Goal: Find specific page/section: Find specific page/section

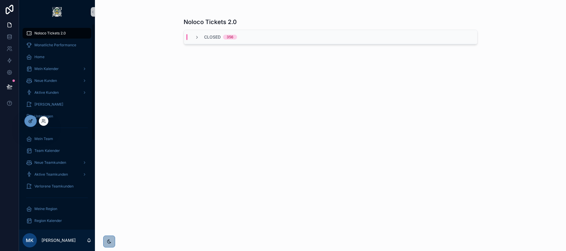
click at [33, 121] on div at bounding box center [31, 120] width 12 height 11
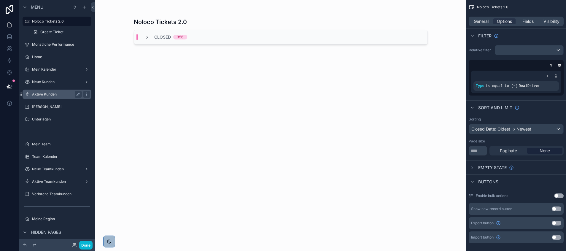
click at [50, 97] on div "Aktive Kunden" at bounding box center [57, 94] width 50 height 7
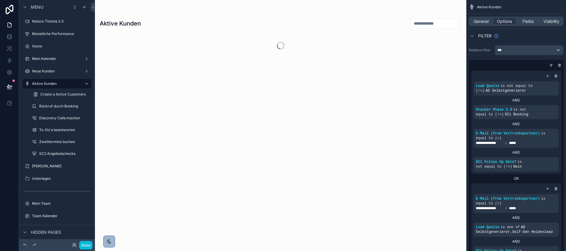
click at [71, 245] on div "Done" at bounding box center [81, 245] width 24 height 9
click at [74, 245] on icon at bounding box center [73, 243] width 1 height 1
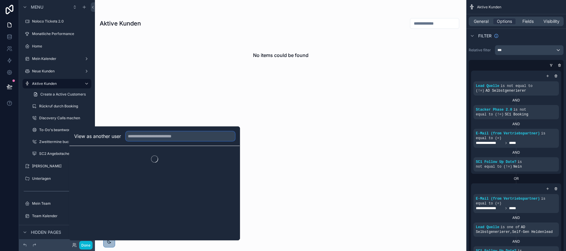
click at [141, 133] on input "text" at bounding box center [180, 135] width 109 height 9
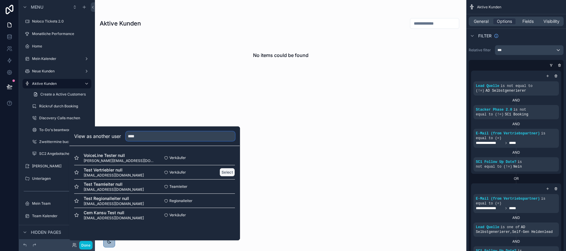
type input "****"
click at [222, 171] on button "Select" at bounding box center [226, 172] width 15 height 9
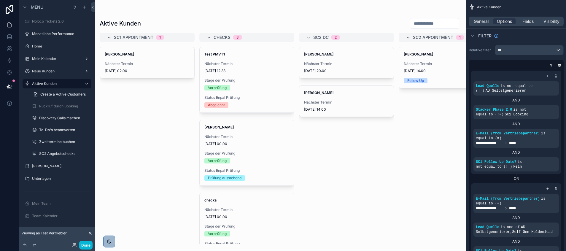
click at [425, 64] on div "scrollable content" at bounding box center [280, 125] width 371 height 251
click at [419, 67] on div "Nächster Termin 14/07/2025 14:00" at bounding box center [446, 67] width 85 height 12
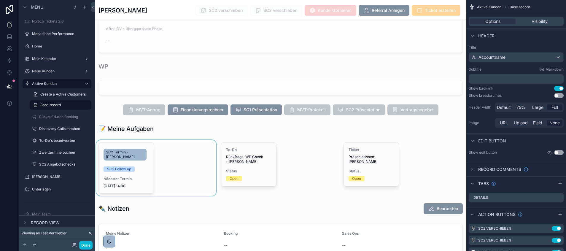
scroll to position [651, 0]
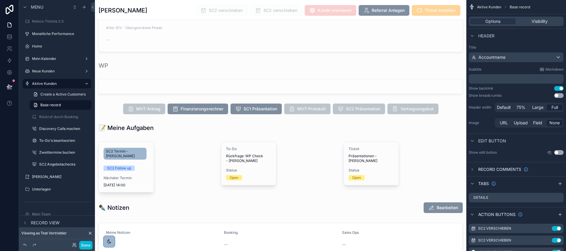
click at [90, 233] on icon at bounding box center [90, 233] width 2 height 2
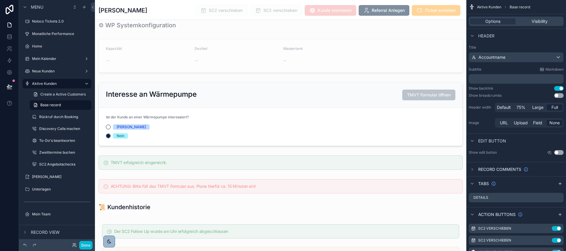
scroll to position [1059, 0]
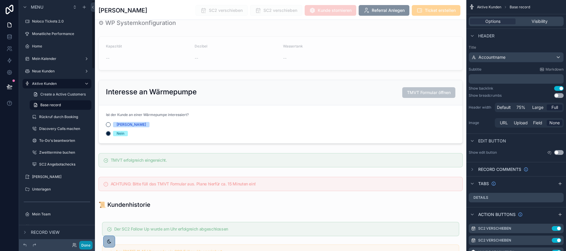
click at [86, 245] on button "Done" at bounding box center [85, 245] width 13 height 9
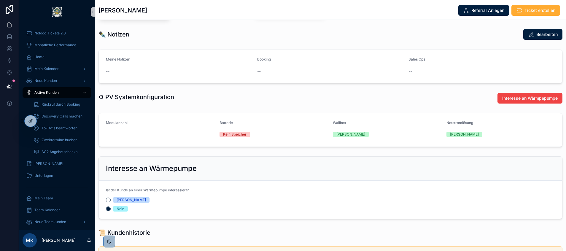
scroll to position [231, 0]
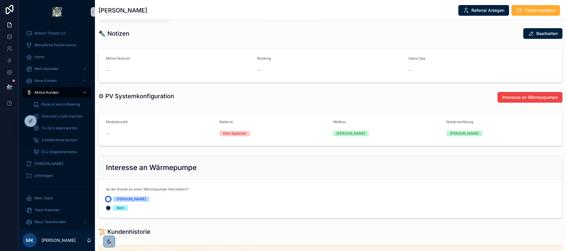
click at [108, 201] on button "[PERSON_NAME]" at bounding box center [108, 199] width 5 height 5
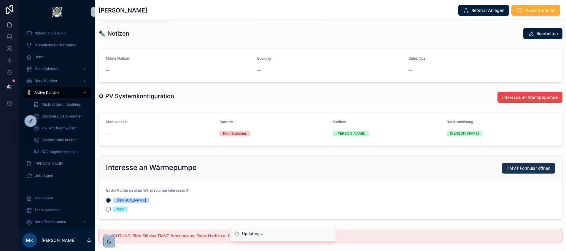
click at [510, 171] on span "TMVT Formular öffnen" at bounding box center [528, 168] width 44 height 6
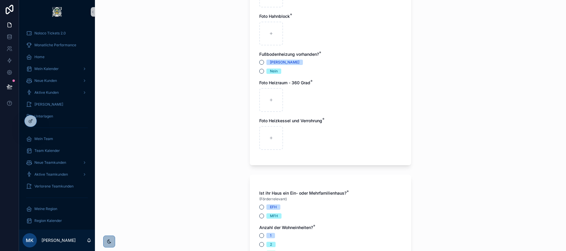
scroll to position [132, 0]
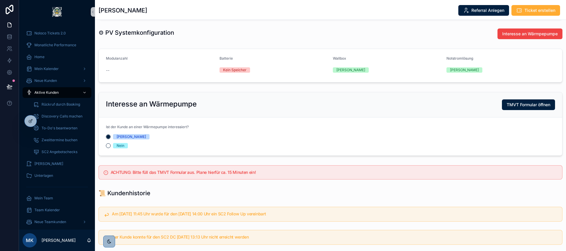
scroll to position [295, 0]
click at [109, 147] on button "Nein" at bounding box center [108, 145] width 5 height 5
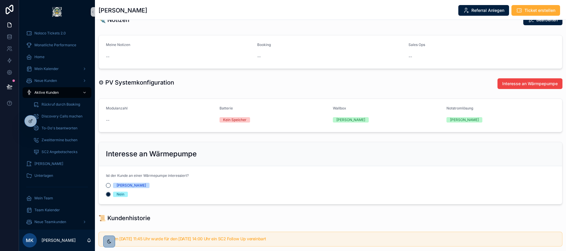
scroll to position [246, 0]
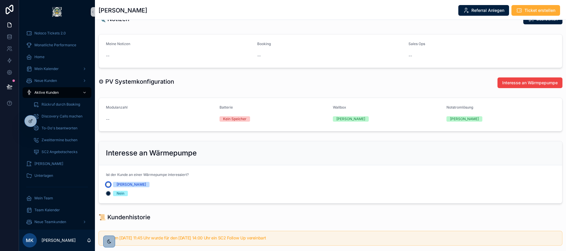
click at [108, 187] on button "[PERSON_NAME]" at bounding box center [108, 184] width 5 height 5
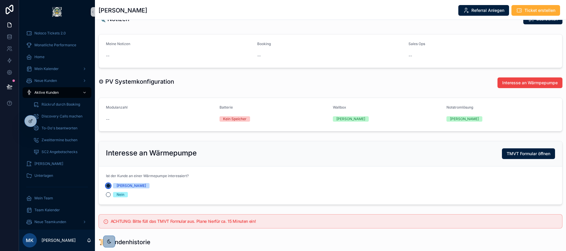
scroll to position [290, 0]
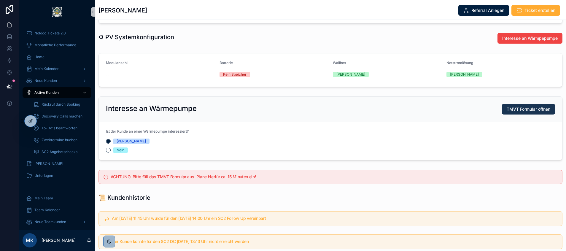
click at [508, 112] on span "TMVT Formular öffnen" at bounding box center [528, 109] width 44 height 6
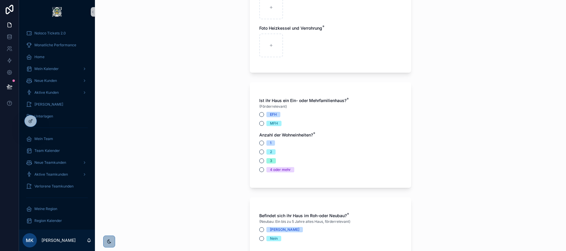
scroll to position [281, 0]
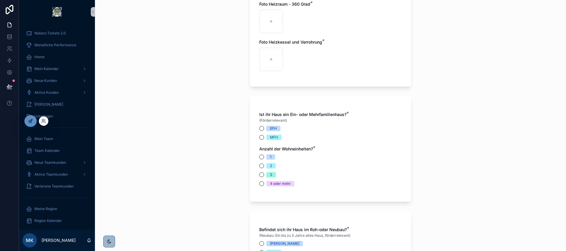
click at [33, 118] on div at bounding box center [31, 120] width 12 height 11
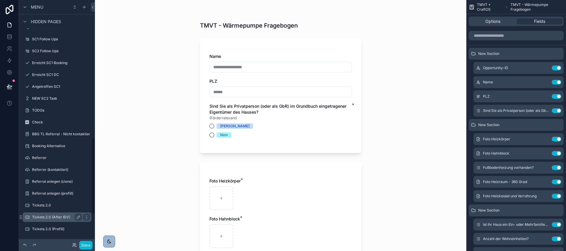
scroll to position [440, 0]
click at [51, 96] on div "NEW SC2 Task" at bounding box center [57, 99] width 50 height 7
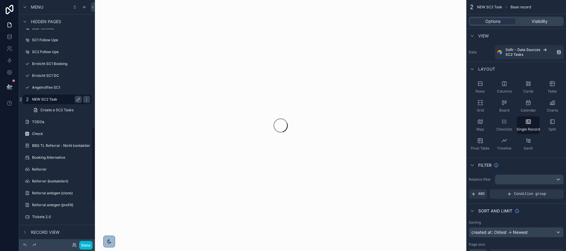
scroll to position [411, 0]
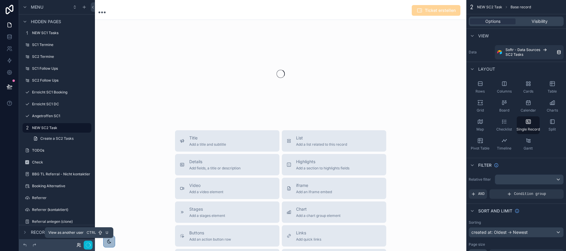
click at [77, 244] on icon at bounding box center [78, 245] width 5 height 5
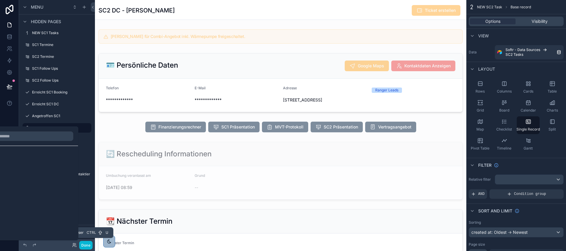
scroll to position [142, 0]
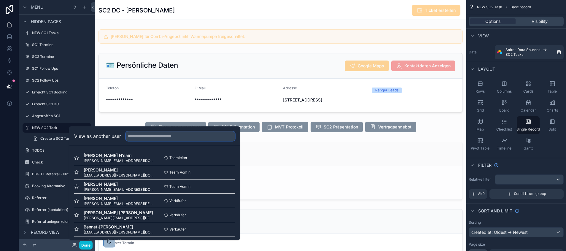
click at [144, 138] on input "text" at bounding box center [180, 135] width 109 height 9
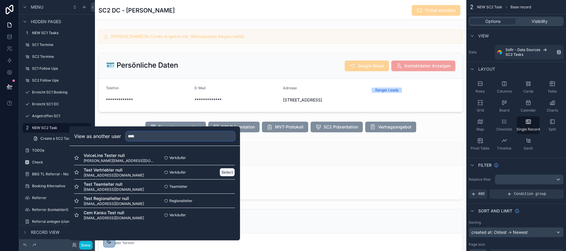
type input "****"
click at [223, 172] on button "Select" at bounding box center [226, 172] width 15 height 9
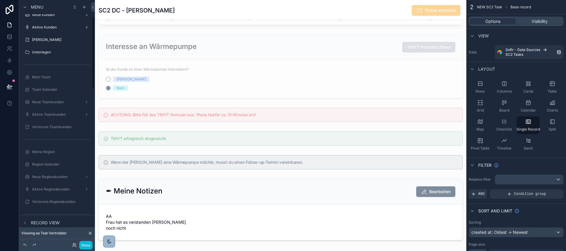
scroll to position [55, 0]
click at [50, 115] on label "Aktive Teamkunden" at bounding box center [55, 115] width 47 height 5
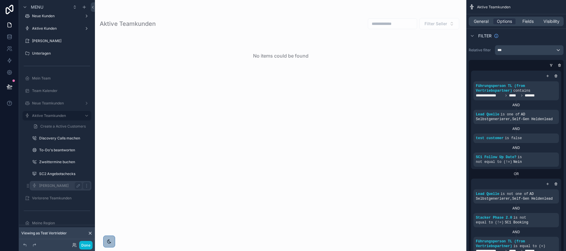
click at [46, 184] on label "Kombi Kunden" at bounding box center [59, 185] width 40 height 5
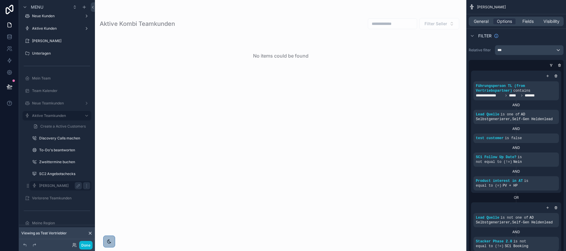
click at [51, 185] on label "Kombi Kunden" at bounding box center [59, 185] width 40 height 5
click at [89, 231] on icon at bounding box center [90, 233] width 5 height 5
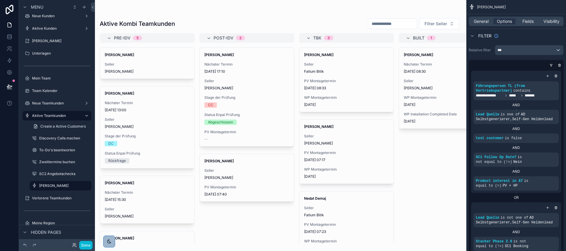
click at [417, 166] on div "scrollable content" at bounding box center [280, 125] width 371 height 251
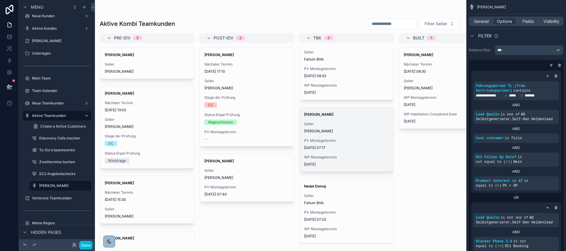
scroll to position [23, 0]
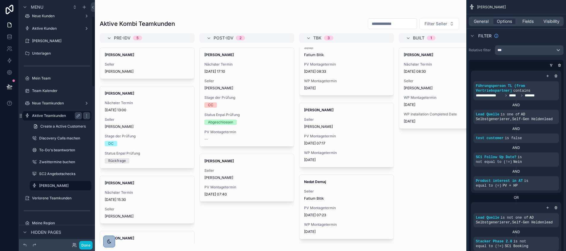
click at [65, 114] on label "Aktive Teamkunden" at bounding box center [55, 115] width 47 height 5
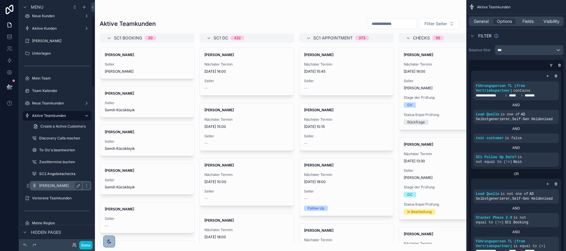
click at [59, 183] on label "[PERSON_NAME]" at bounding box center [59, 185] width 40 height 5
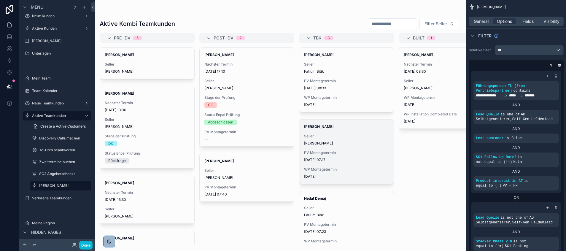
scroll to position [23, 0]
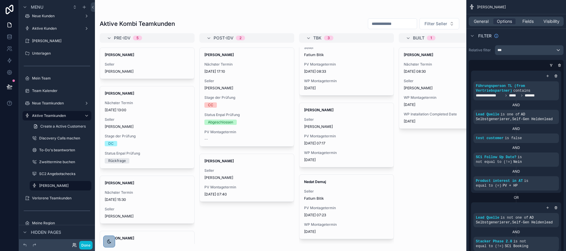
click at [73, 243] on icon at bounding box center [74, 245] width 5 height 5
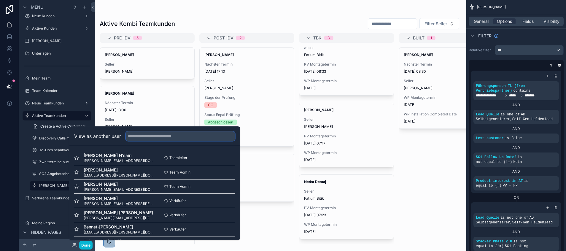
click at [144, 133] on input "text" at bounding box center [180, 135] width 109 height 9
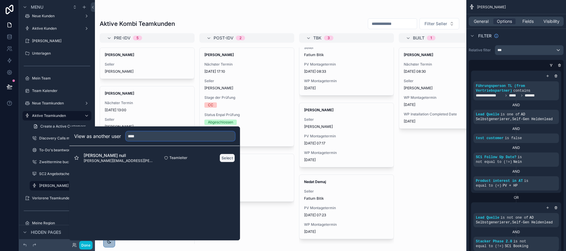
type input "****"
click at [224, 160] on button "Select" at bounding box center [226, 158] width 15 height 9
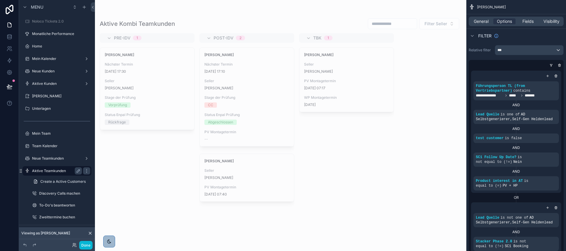
click at [50, 168] on div "Aktive Teamkunden" at bounding box center [57, 170] width 50 height 7
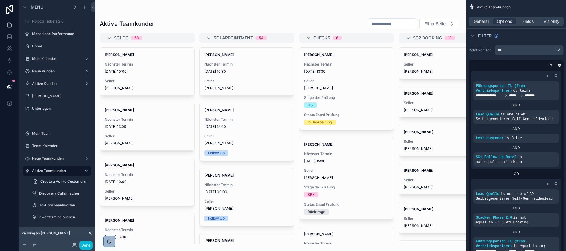
click at [195, 240] on div "scrollable content" at bounding box center [280, 125] width 371 height 251
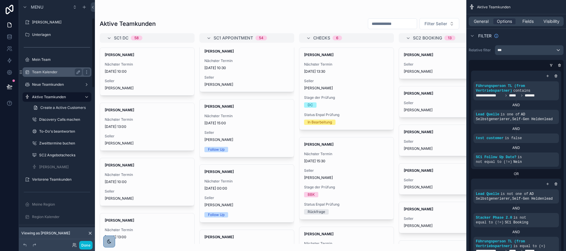
scroll to position [75, 0]
click at [42, 168] on label "[PERSON_NAME]" at bounding box center [59, 166] width 40 height 5
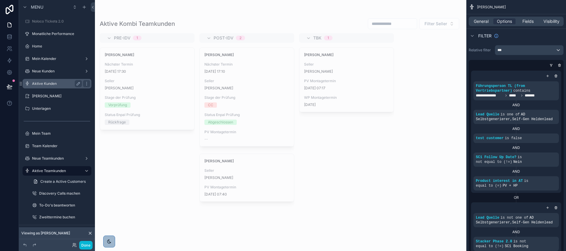
click at [48, 82] on label "Aktive Kunden" at bounding box center [55, 83] width 47 height 5
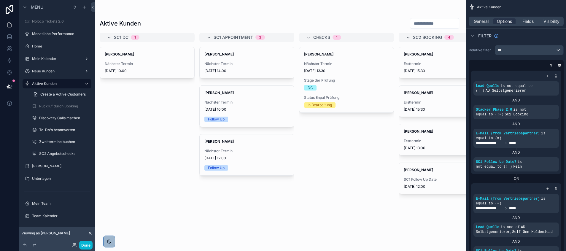
click at [267, 69] on div "scrollable content" at bounding box center [280, 125] width 371 height 251
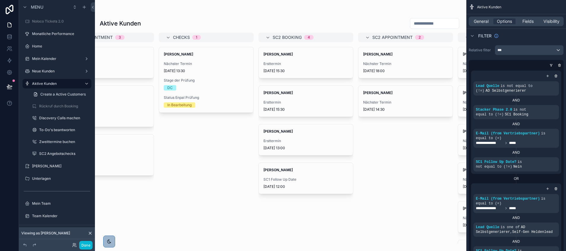
scroll to position [0, 141]
click at [388, 66] on div "Nächster Termin [DATE] 18:00" at bounding box center [404, 67] width 85 height 12
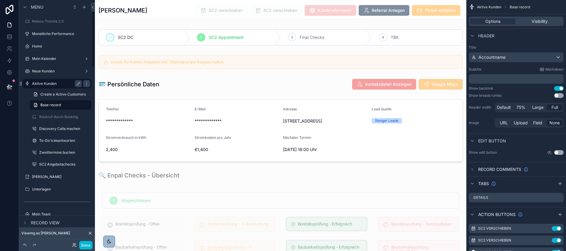
click at [48, 82] on label "Aktive Kunden" at bounding box center [55, 83] width 47 height 5
